Goal: Task Accomplishment & Management: Manage account settings

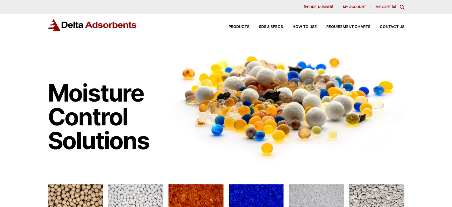
click at [346, 5] on span "My account" at bounding box center [354, 6] width 23 height 3
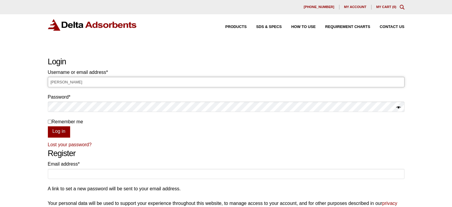
click at [149, 80] on input "[PERSON_NAME]" at bounding box center [226, 82] width 357 height 10
type input "L"
type input "[PERSON_NAME][EMAIL_ADDRESS][DOMAIN_NAME]"
click at [48, 126] on button "Log in" at bounding box center [59, 131] width 22 height 11
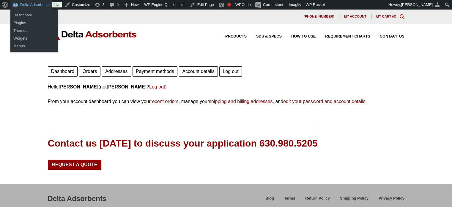
click at [37, 3] on link "Delta Adsorbents" at bounding box center [31, 5] width 42 height 10
click at [28, 15] on link "Dashboard" at bounding box center [34, 15] width 48 height 8
